Goal: Find specific page/section: Find specific page/section

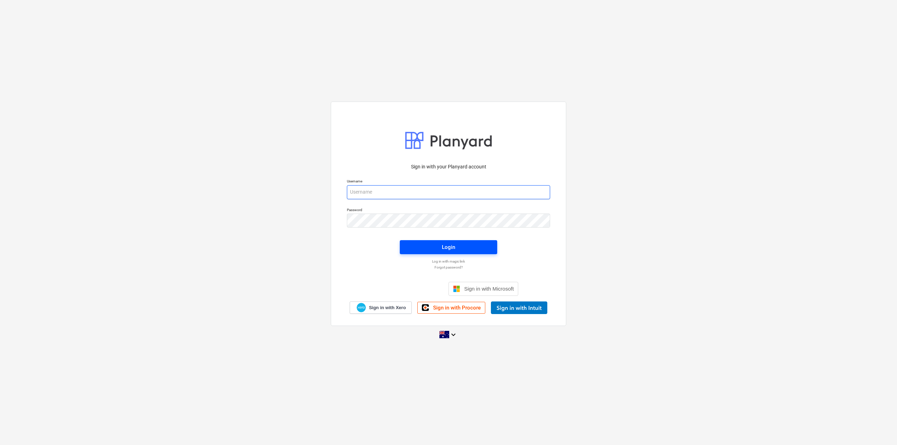
type input "[PERSON_NAME][EMAIL_ADDRESS][DOMAIN_NAME]"
click at [445, 246] on div "Login" at bounding box center [448, 247] width 13 height 9
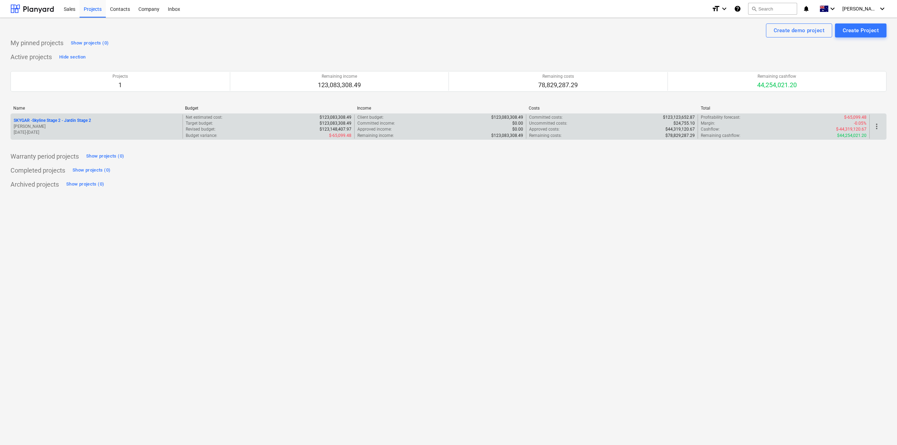
click at [61, 119] on p "SKYGAR - Skyline Stage 2 - Jardin Stage 2" at bounding box center [52, 121] width 77 height 6
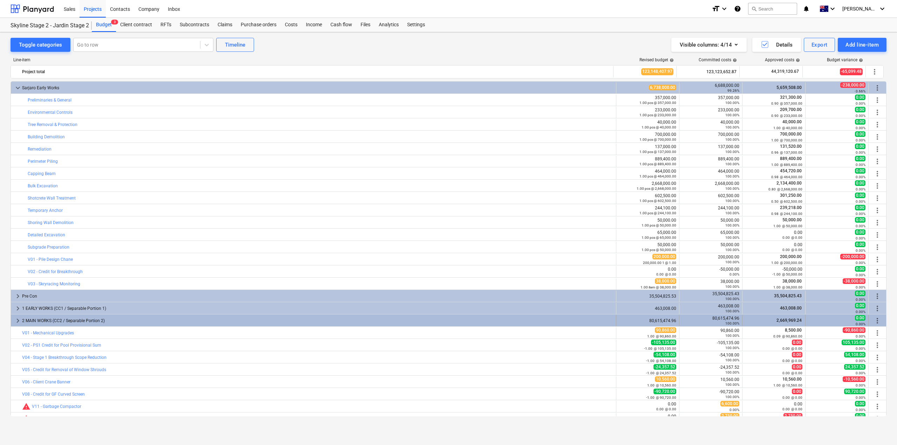
scroll to position [20, 0]
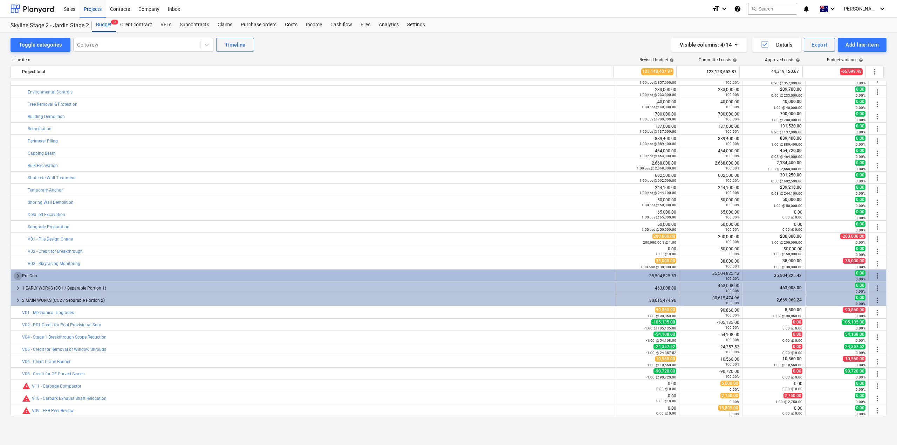
click at [18, 274] on span "keyboard_arrow_right" at bounding box center [18, 276] width 8 height 8
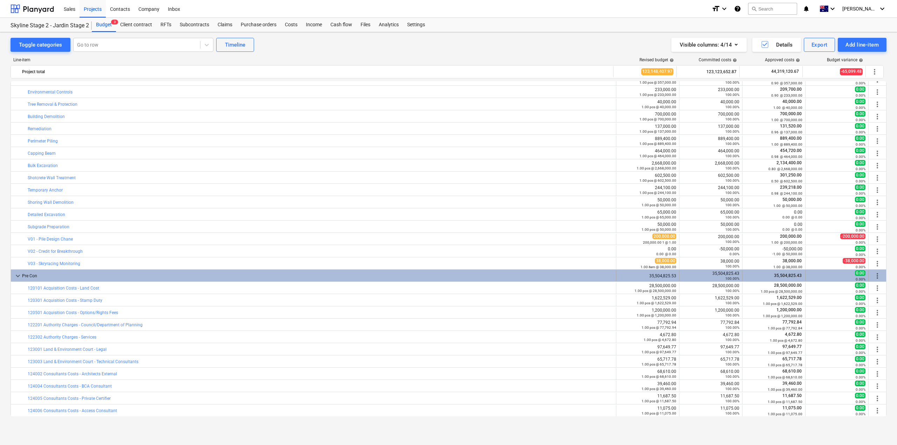
click at [18, 274] on span "keyboard_arrow_down" at bounding box center [18, 276] width 8 height 8
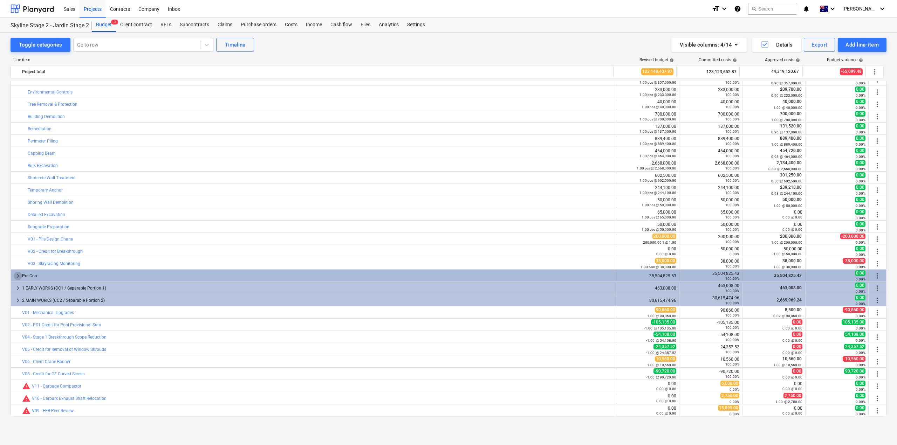
click at [18, 276] on span "keyboard_arrow_right" at bounding box center [18, 276] width 8 height 8
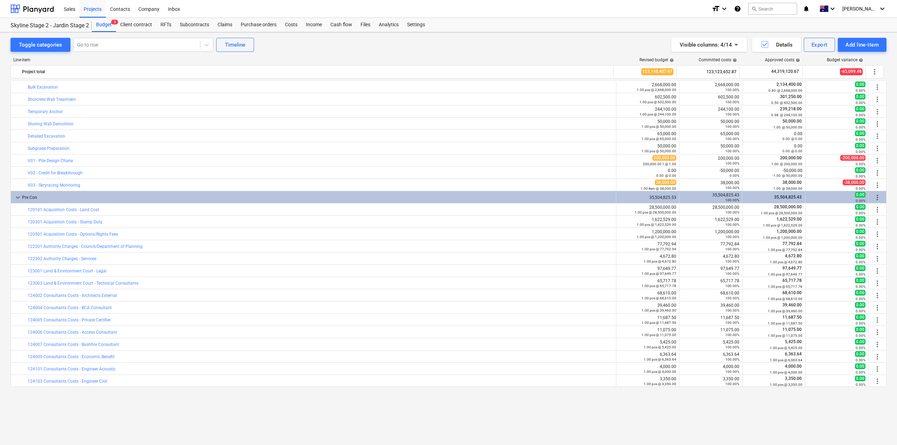
scroll to position [0, 0]
